Goal: Navigation & Orientation: Understand site structure

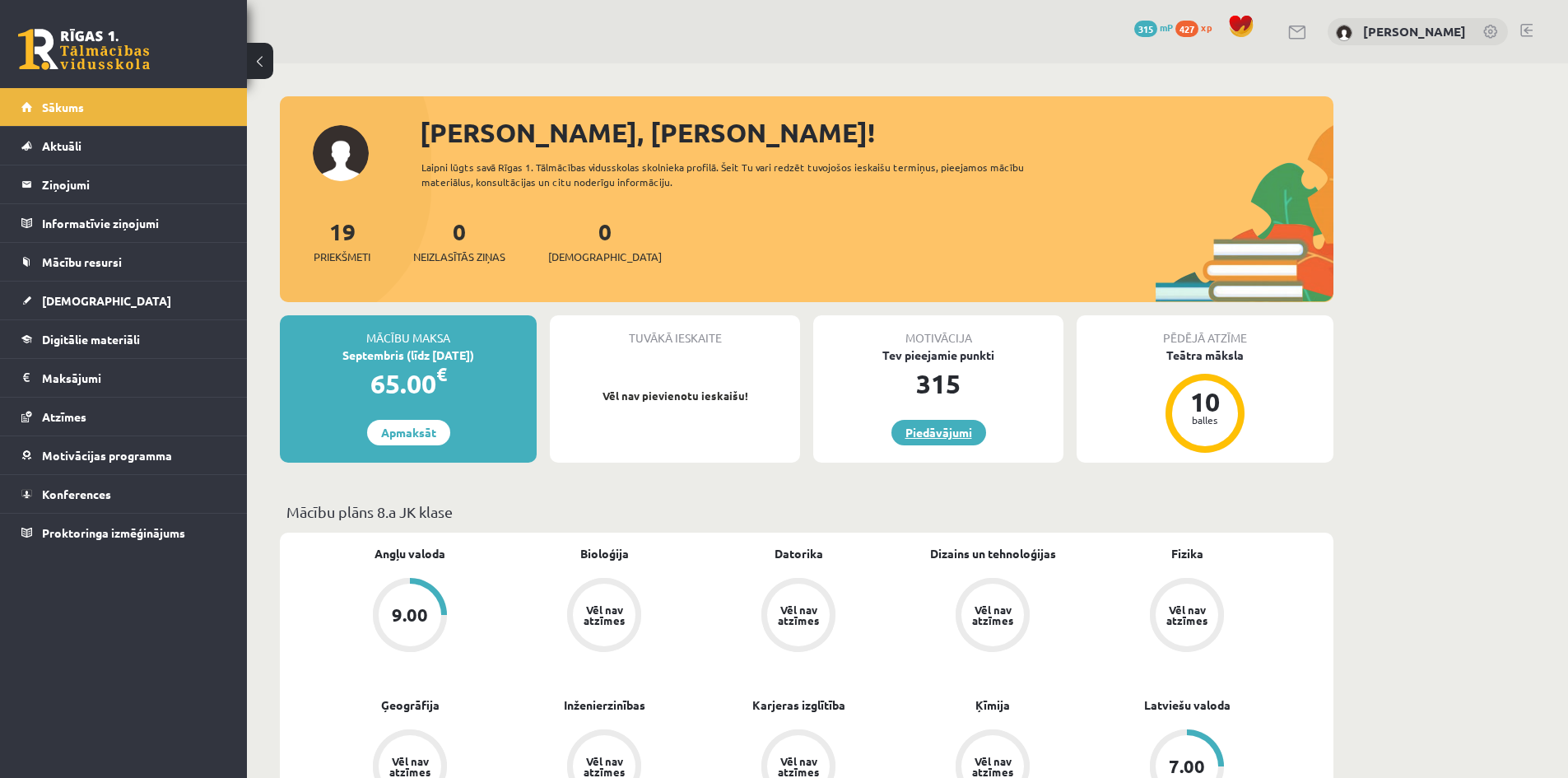
click at [955, 429] on link "Piedāvājumi" at bounding box center [938, 432] width 95 height 26
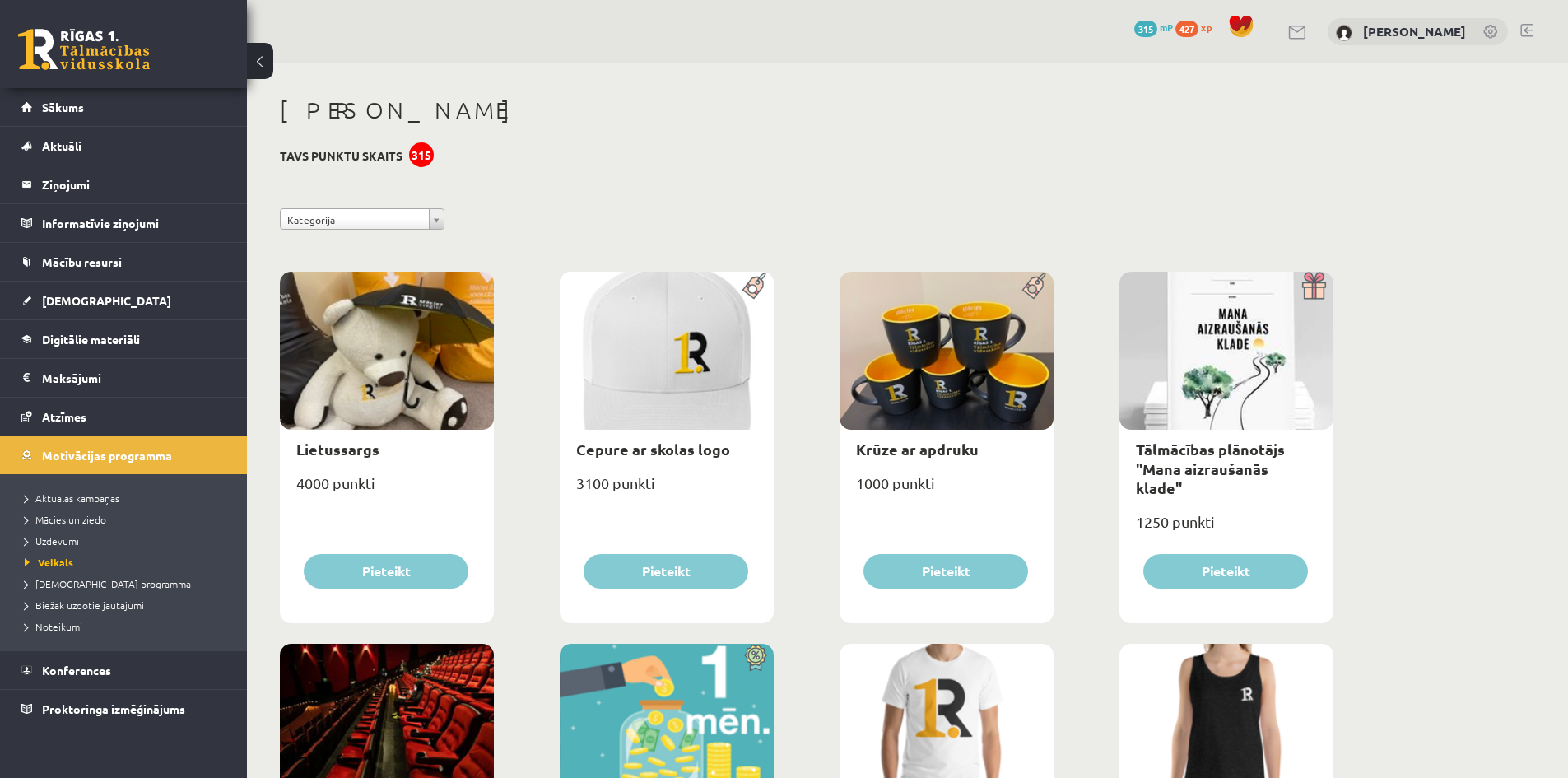
click at [429, 157] on div "315" at bounding box center [422, 155] width 25 height 25
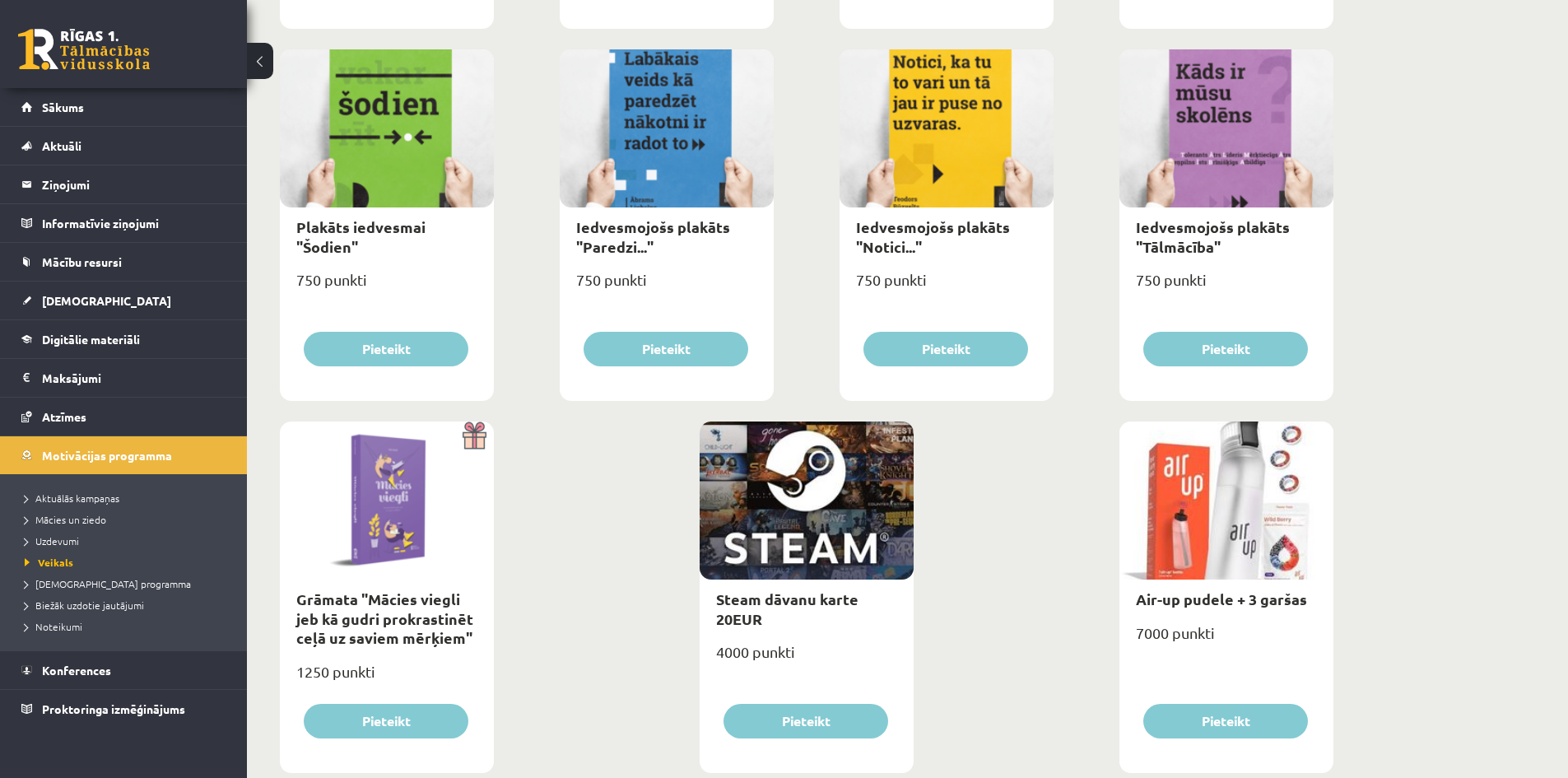
scroll to position [1752, 0]
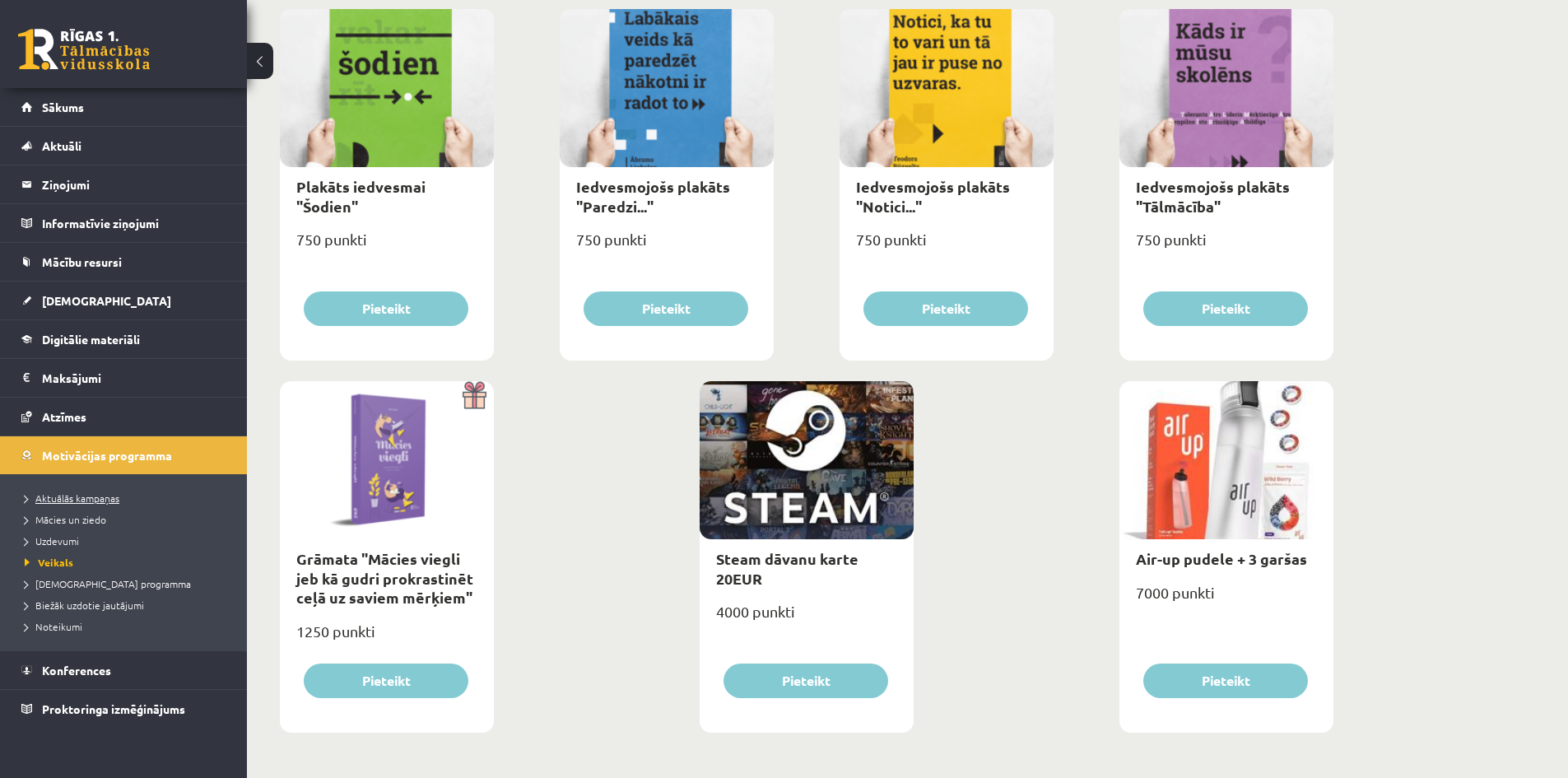
click at [102, 494] on span "Aktuālās kampaņas" at bounding box center [72, 498] width 95 height 13
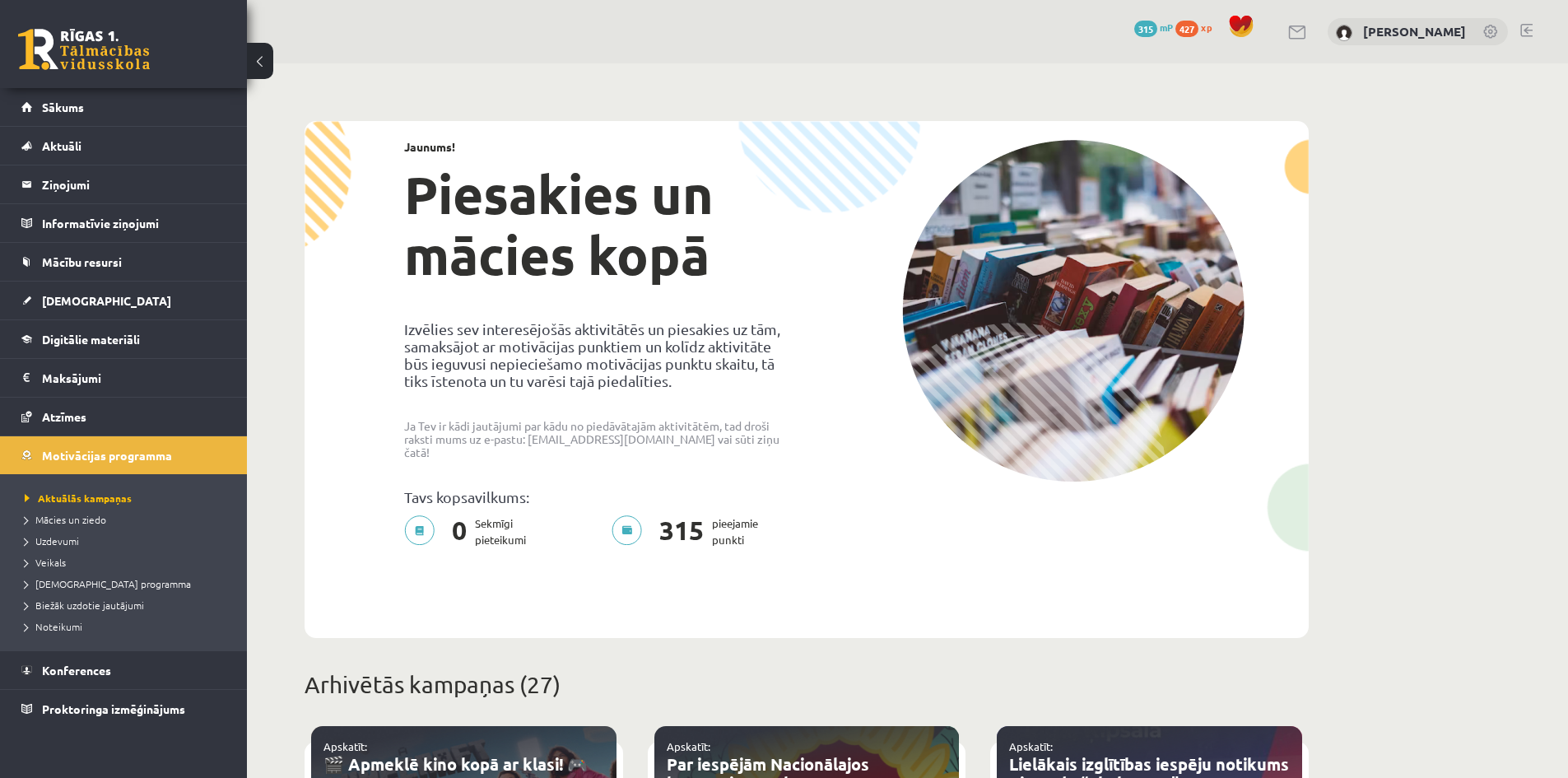
click at [485, 520] on p "0 Sekmīgi pieteikumi" at bounding box center [470, 532] width 132 height 33
click at [418, 525] on p "0 Sekmīgi pieteikumi" at bounding box center [470, 532] width 132 height 33
click at [1193, 31] on span "427" at bounding box center [1187, 28] width 23 height 17
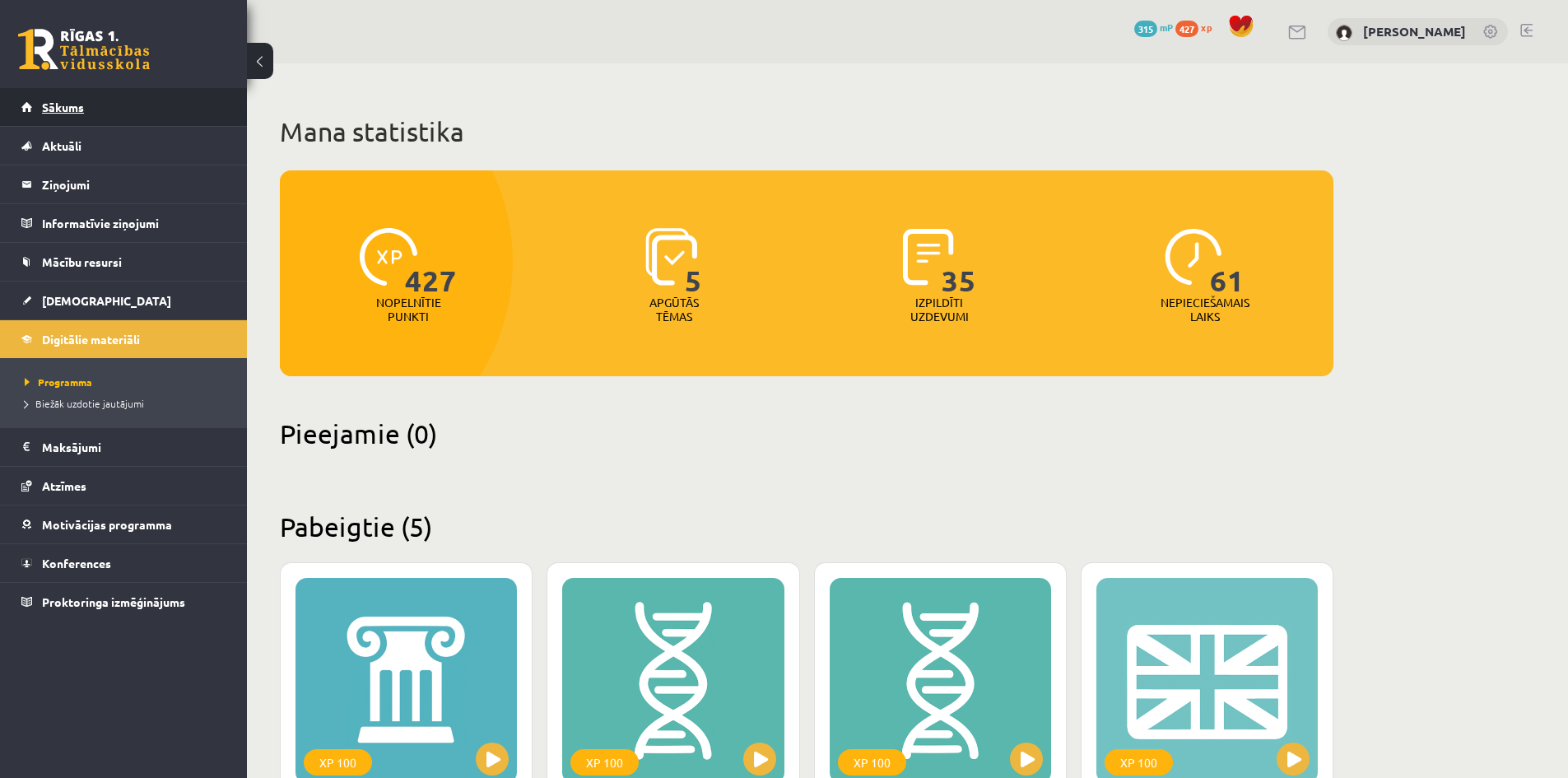
click at [74, 101] on span "Sākums" at bounding box center [62, 106] width 42 height 15
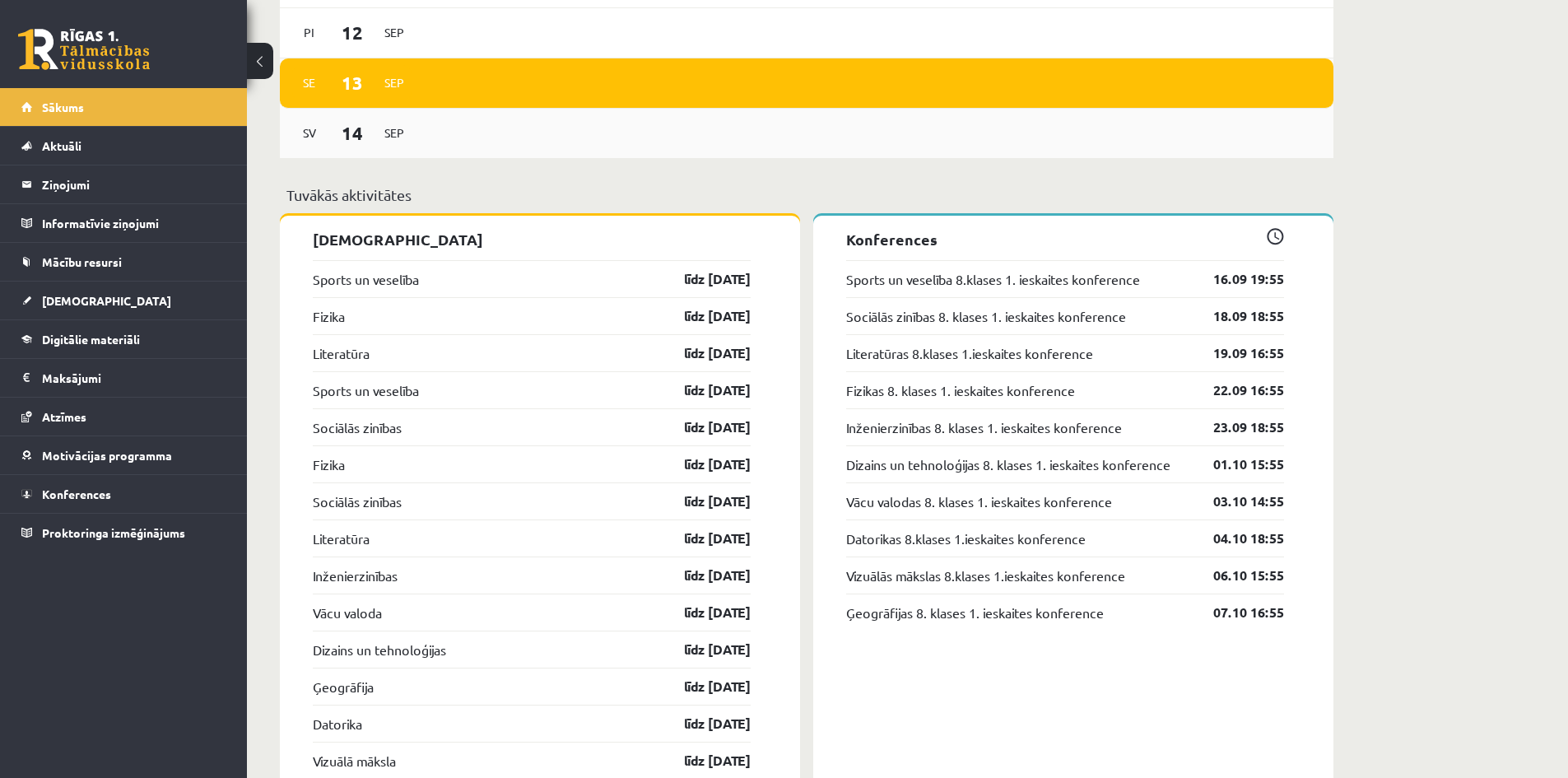
scroll to position [1482, 0]
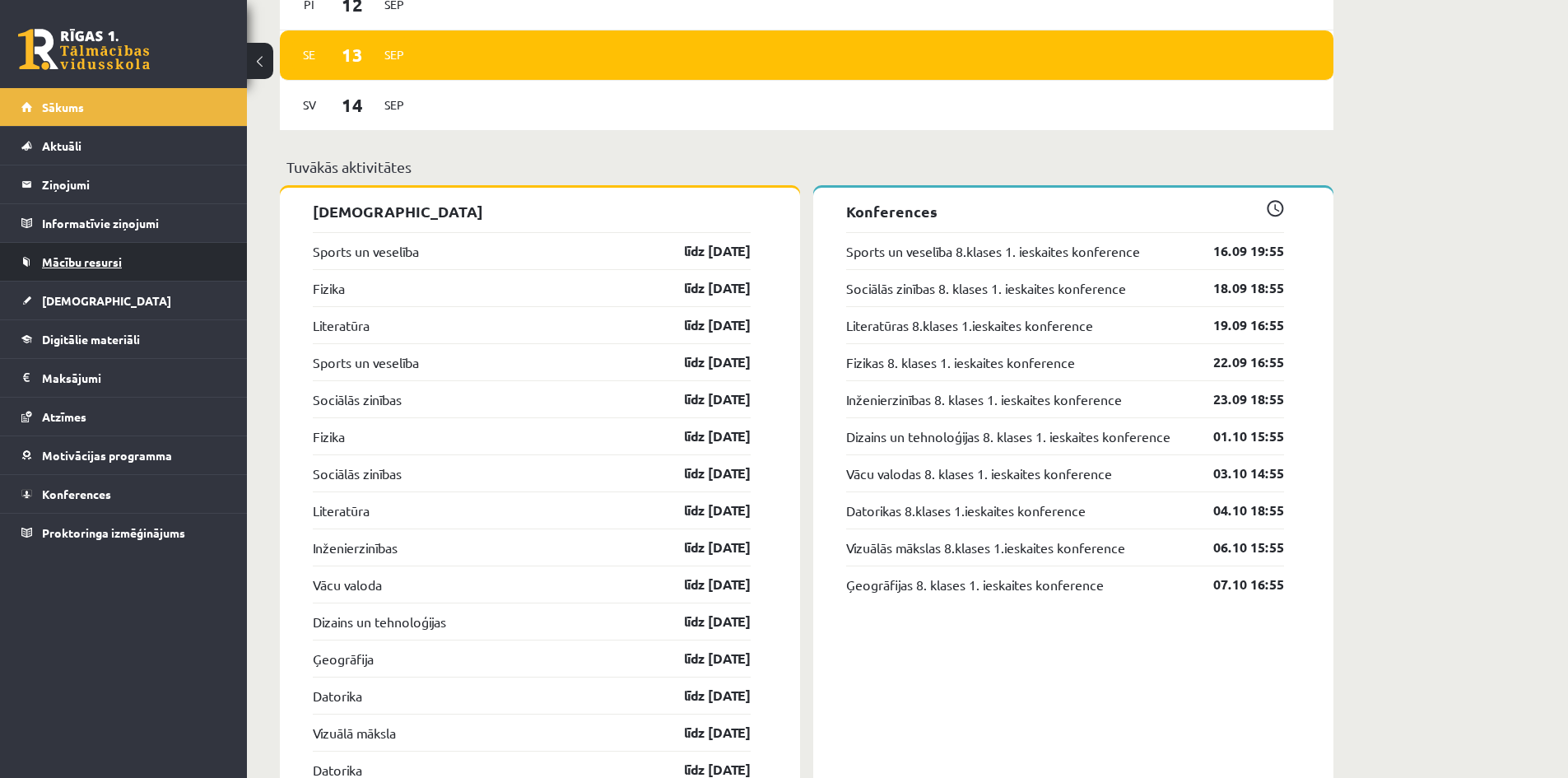
click at [73, 253] on link "Mācību resursi" at bounding box center [123, 261] width 205 height 38
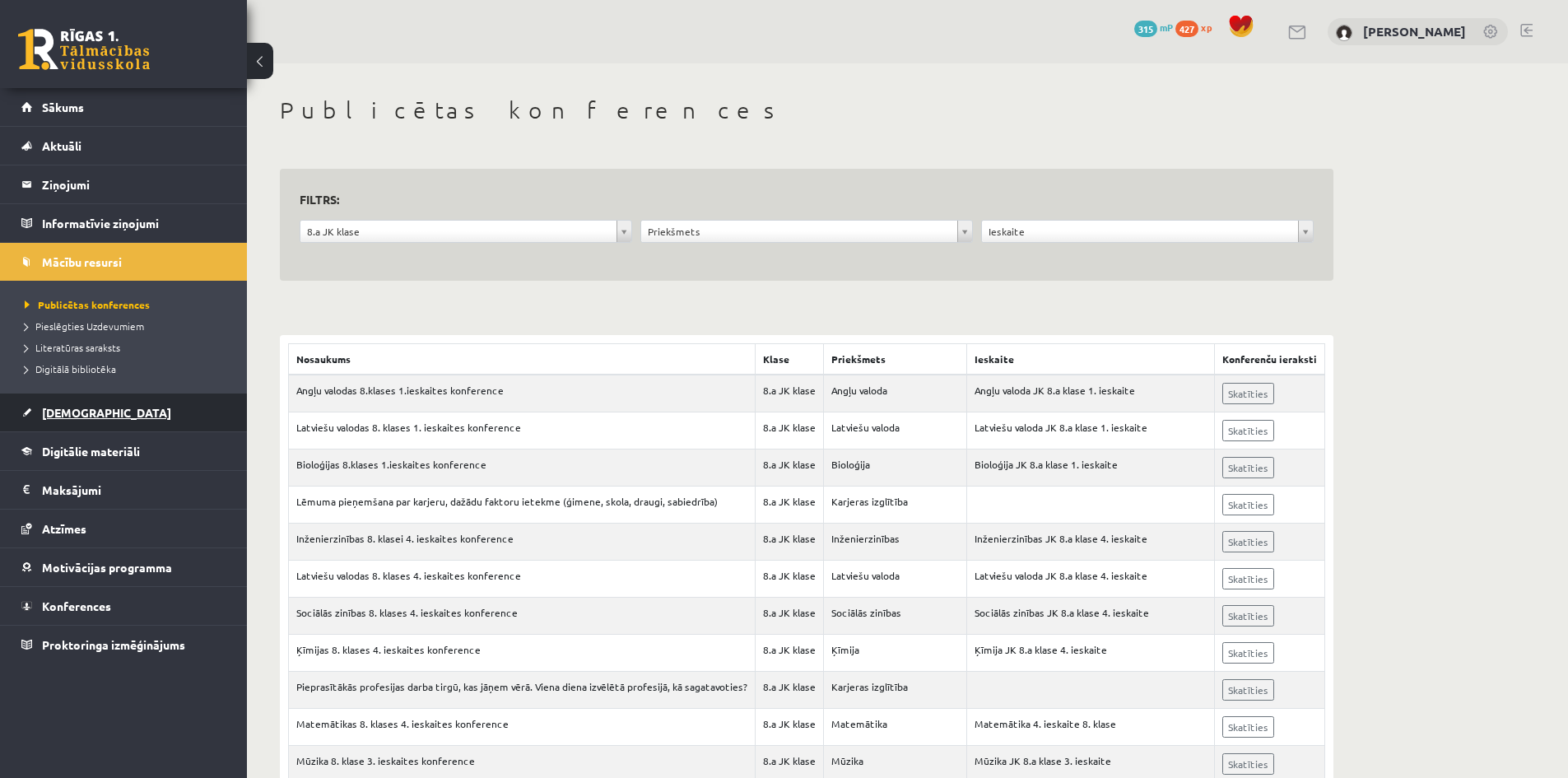
click at [121, 403] on link "[DEMOGRAPHIC_DATA]" at bounding box center [123, 412] width 205 height 38
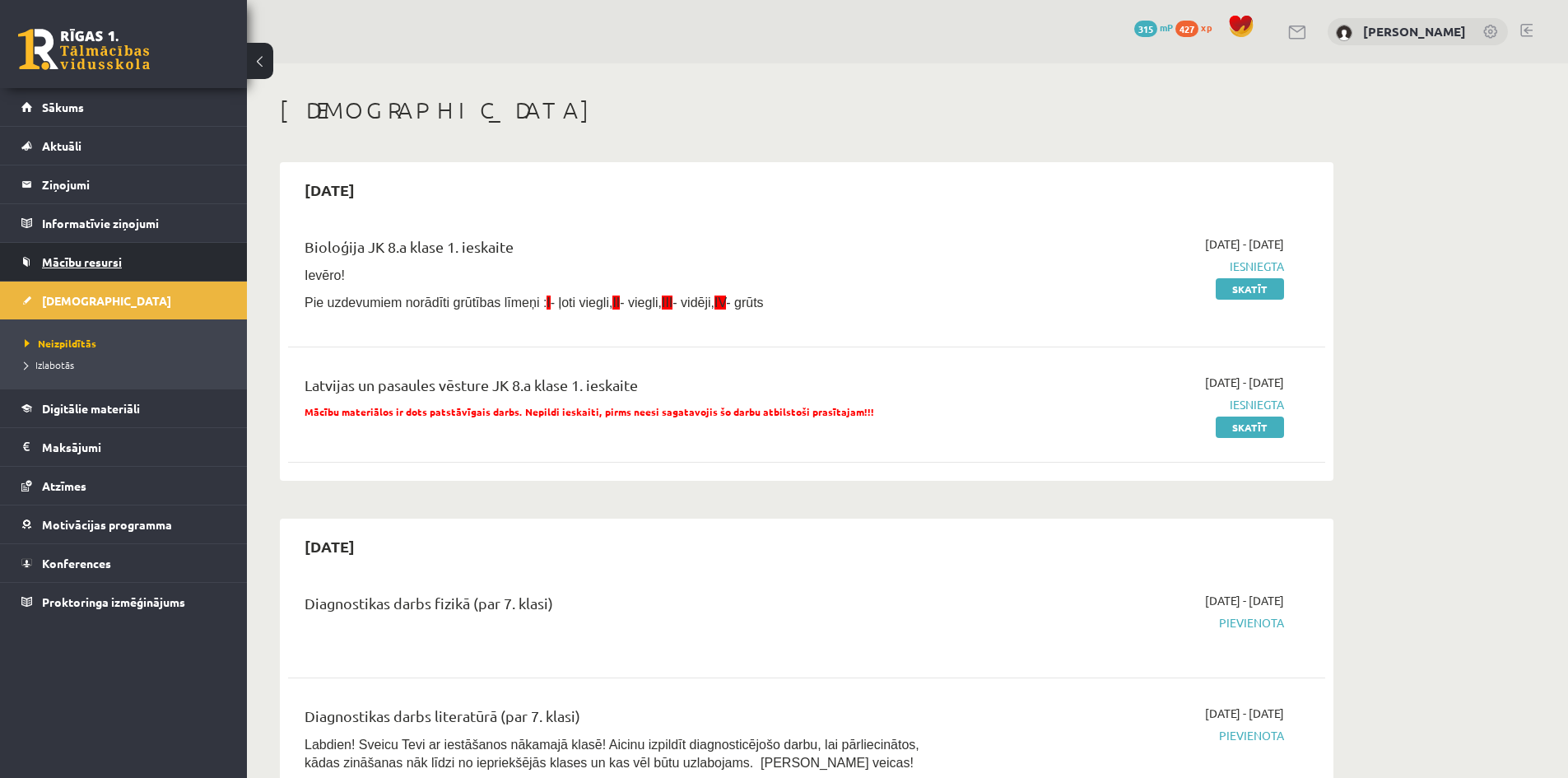
click at [129, 261] on link "Mācību resursi" at bounding box center [123, 261] width 205 height 38
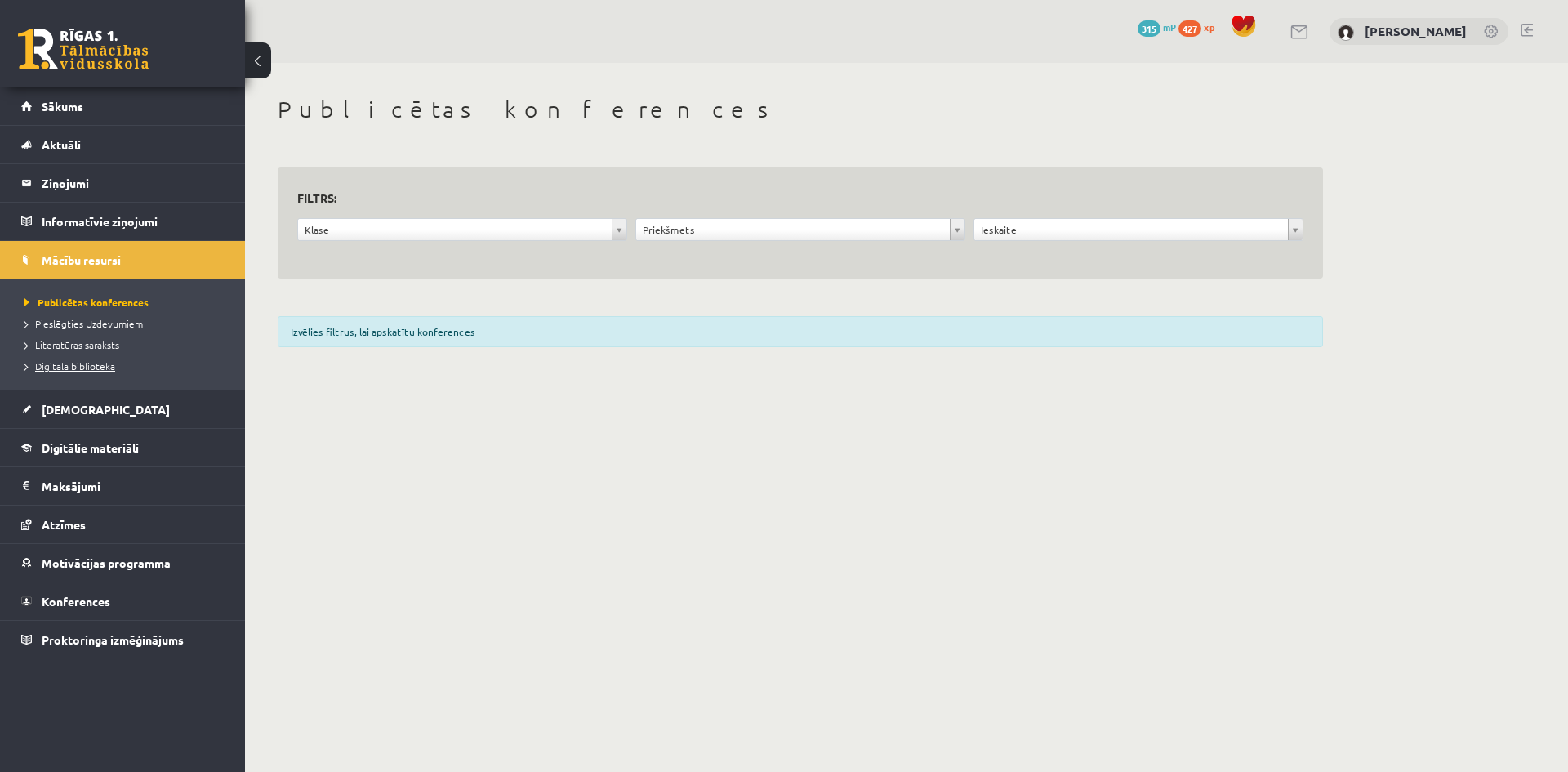
click at [98, 373] on link "Digitālā bibliotēka" at bounding box center [127, 366] width 204 height 15
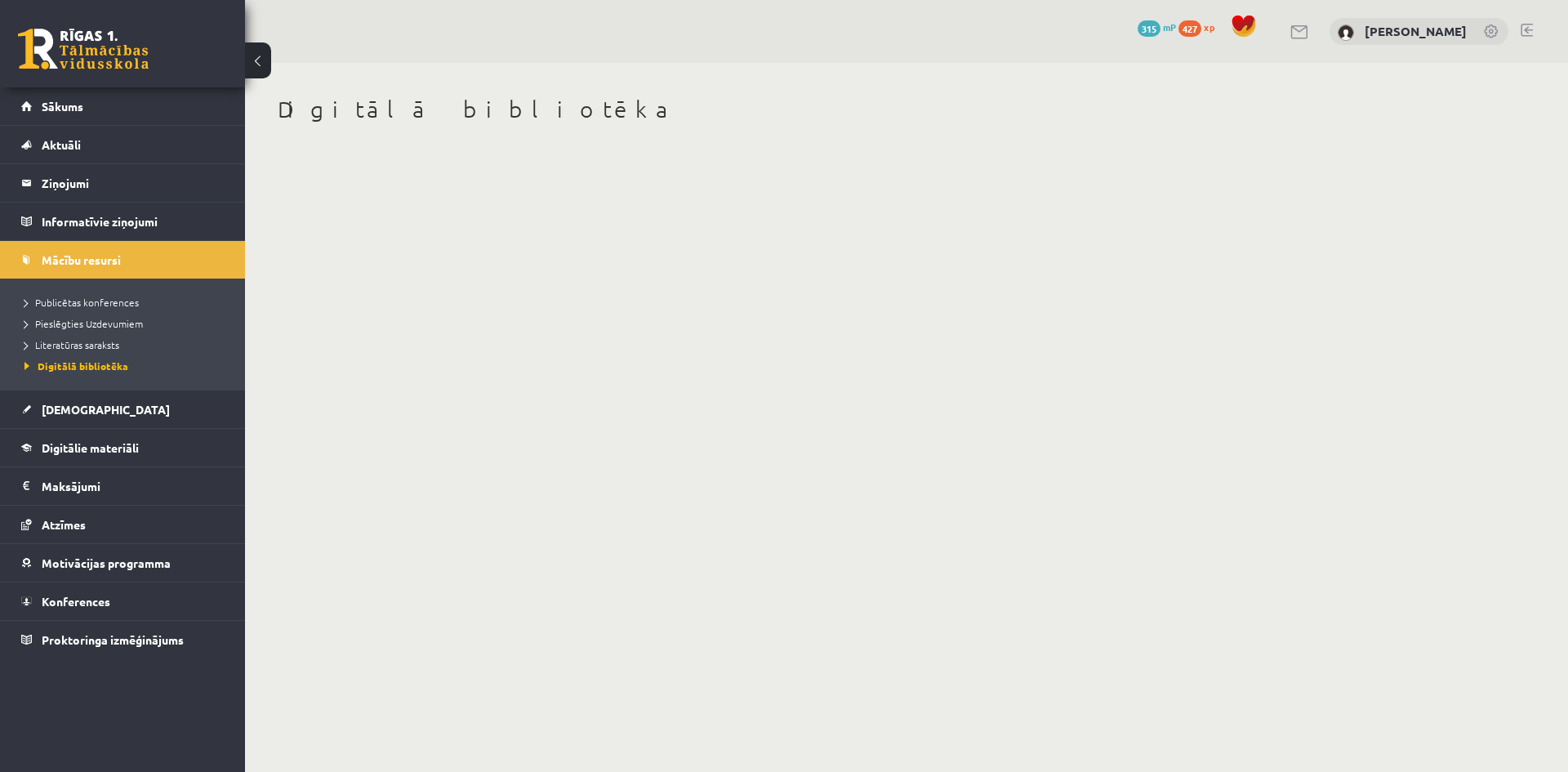
click at [102, 337] on li "Literatūras saraksts" at bounding box center [127, 345] width 204 height 21
click at [115, 314] on li "Pieslēgties Uzdevumiem" at bounding box center [127, 324] width 204 height 21
click at [118, 302] on span "Publicētas konferences" at bounding box center [82, 302] width 114 height 13
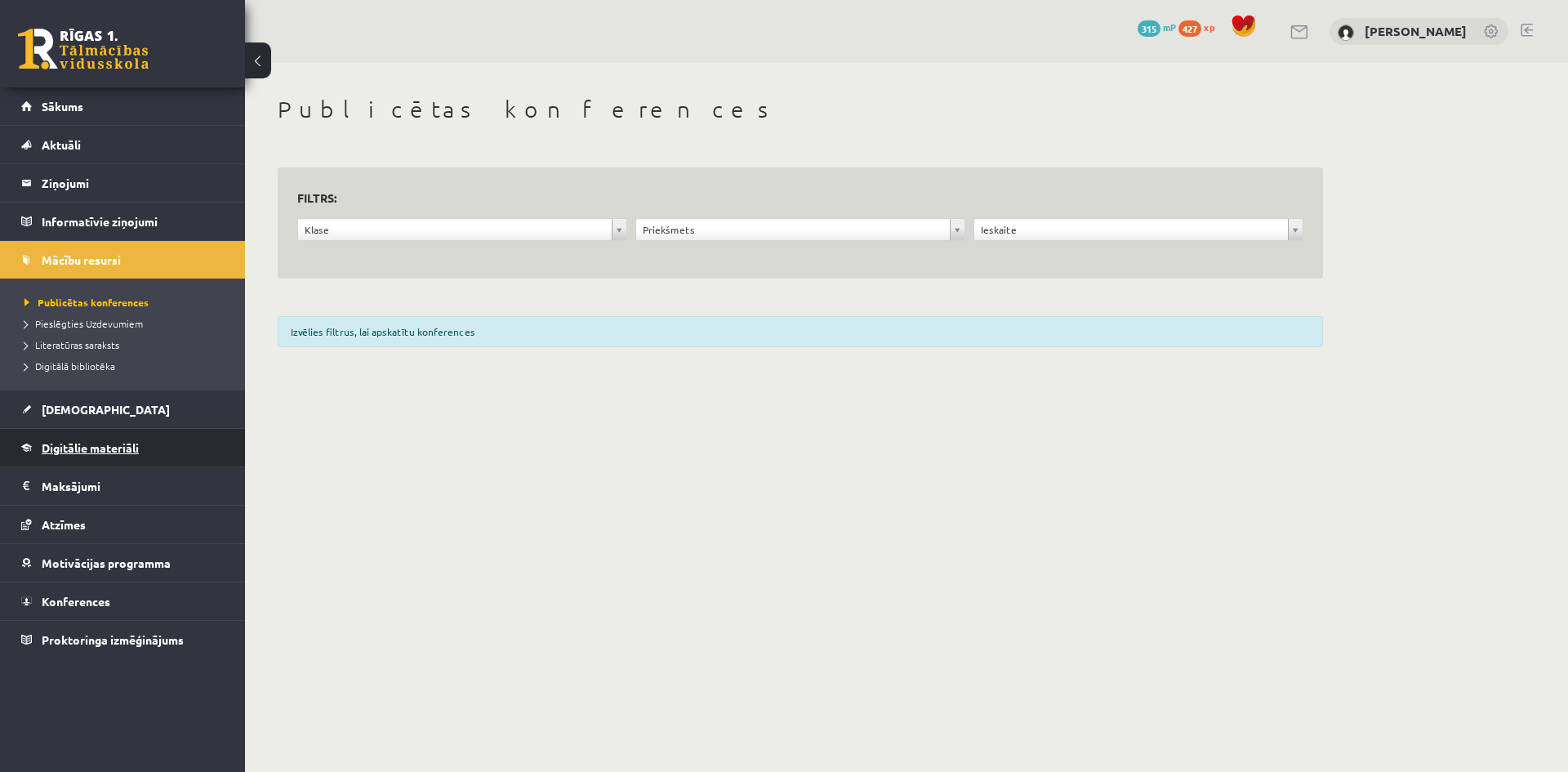
click at [113, 451] on span "Digitālie materiāli" at bounding box center [90, 448] width 98 height 15
